Goal: Information Seeking & Learning: Obtain resource

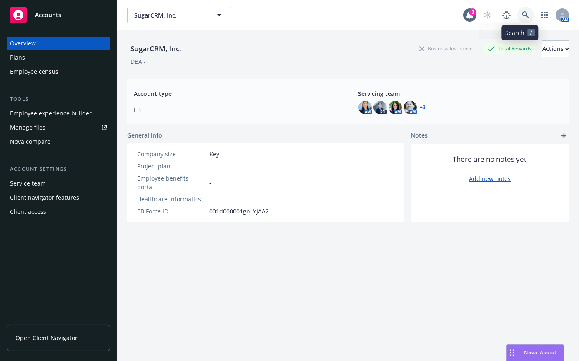
click at [517, 12] on link at bounding box center [525, 15] width 17 height 17
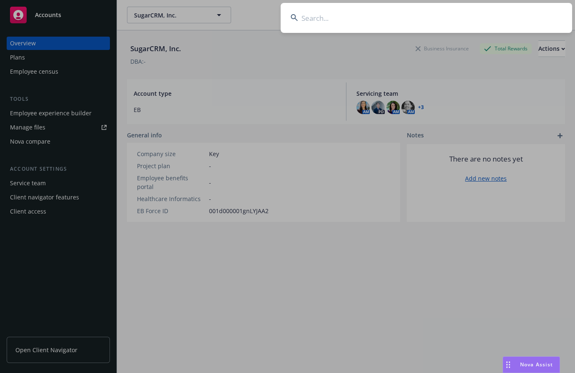
click at [466, 17] on input at bounding box center [427, 18] width 292 height 30
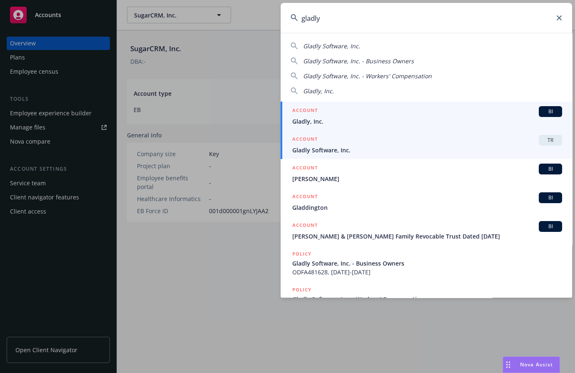
type input "gladly"
click at [413, 142] on div "ACCOUNT TR" at bounding box center [427, 140] width 270 height 11
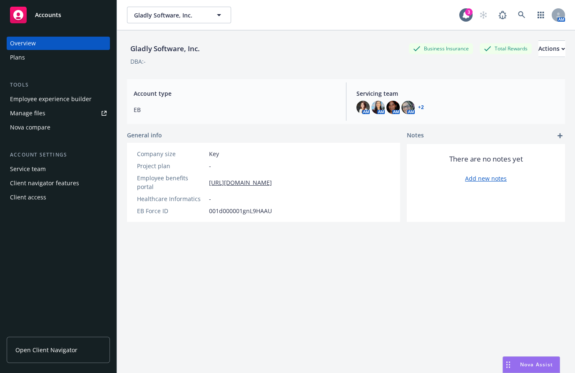
click at [76, 100] on div "Employee experience builder" at bounding box center [51, 98] width 82 height 13
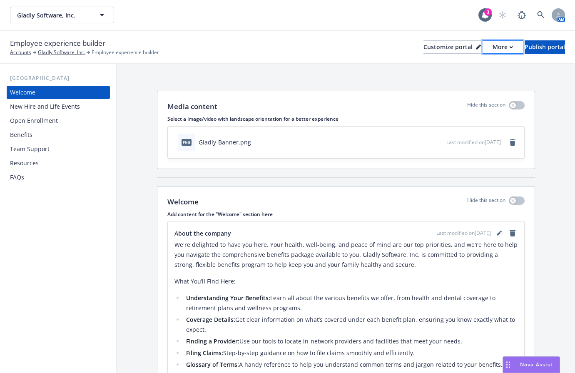
click at [493, 47] on div "More" at bounding box center [503, 47] width 20 height 12
click at [461, 67] on link "Copy preview link" at bounding box center [459, 65] width 76 height 17
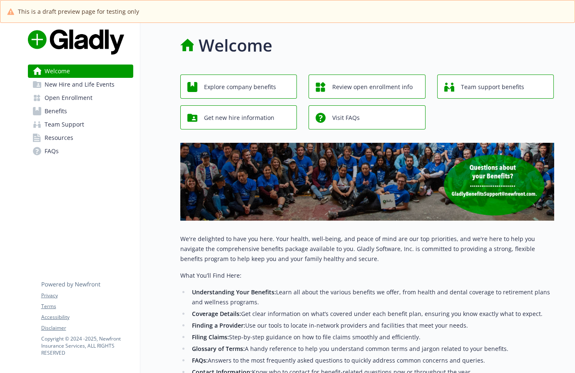
click at [85, 137] on link "Resources" at bounding box center [80, 137] width 105 height 13
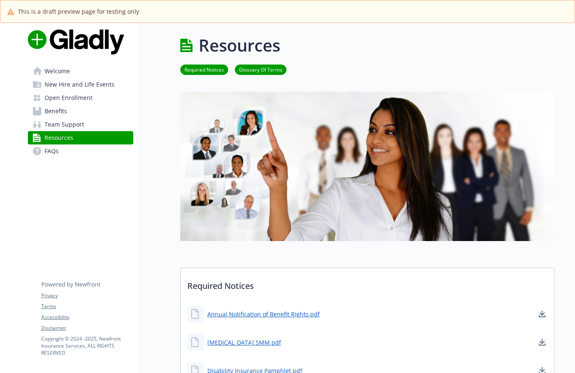
scroll to position [189, 0]
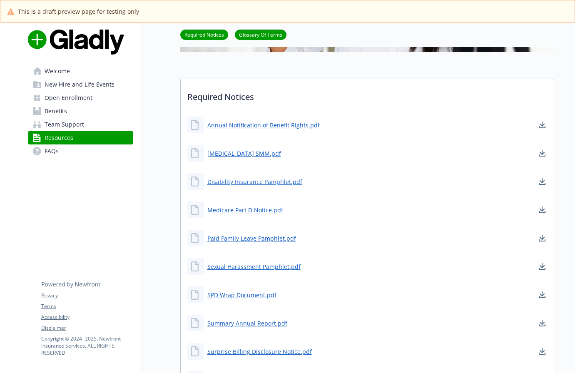
click at [192, 125] on icon at bounding box center [196, 125] width 10 height 10
click at [211, 125] on link "Annual Notification of Benefit Rights.pdf" at bounding box center [264, 125] width 114 height 10
